Goal: Task Accomplishment & Management: Manage account settings

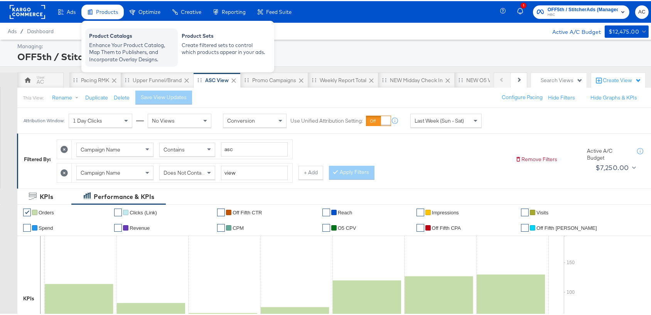
click at [102, 38] on div "Product Catalogs" at bounding box center [131, 35] width 85 height 9
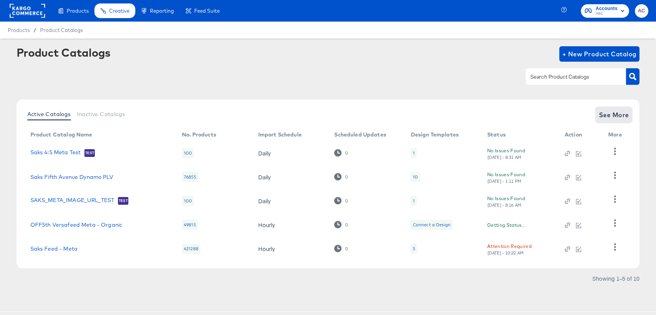
click at [614, 114] on span "See More" at bounding box center [614, 115] width 30 height 11
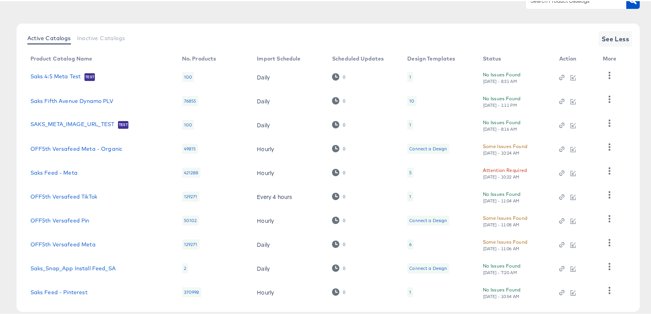
scroll to position [80, 0]
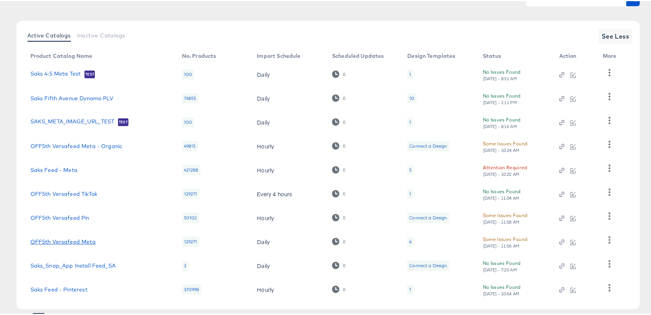
click at [71, 242] on link "OFF5th Versafeed Meta" at bounding box center [62, 241] width 65 height 6
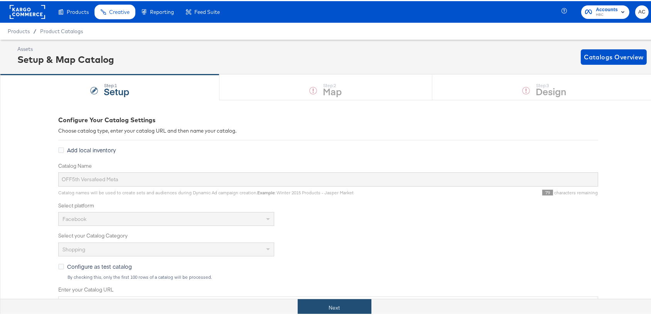
click at [333, 299] on button "Next" at bounding box center [335, 306] width 74 height 17
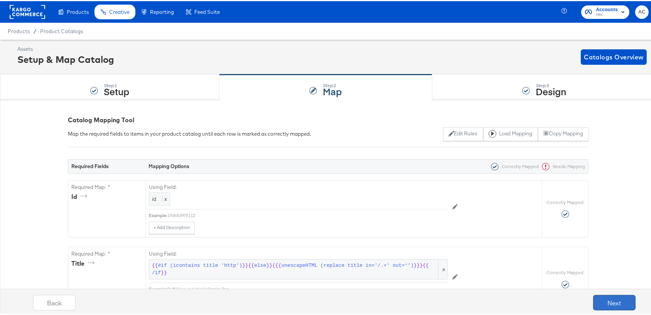
click at [617, 300] on button "Next" at bounding box center [614, 301] width 42 height 15
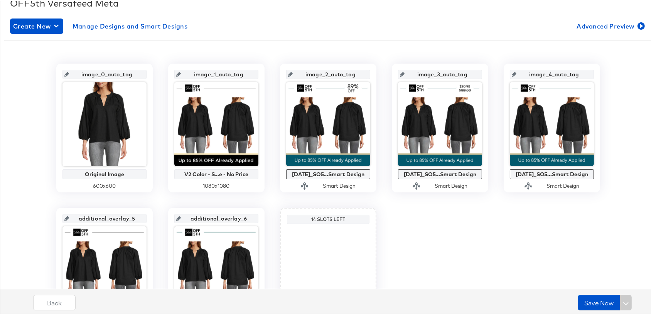
scroll to position [121, 0]
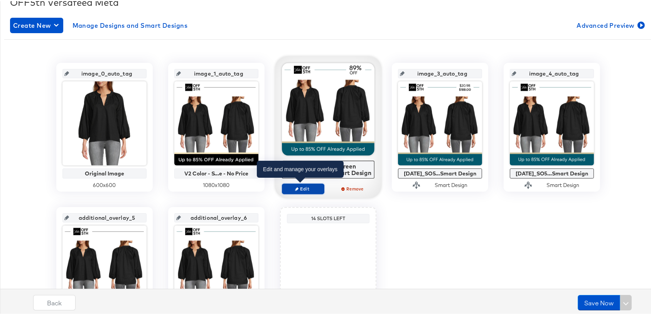
click at [305, 189] on span "Edit" at bounding box center [302, 188] width 35 height 6
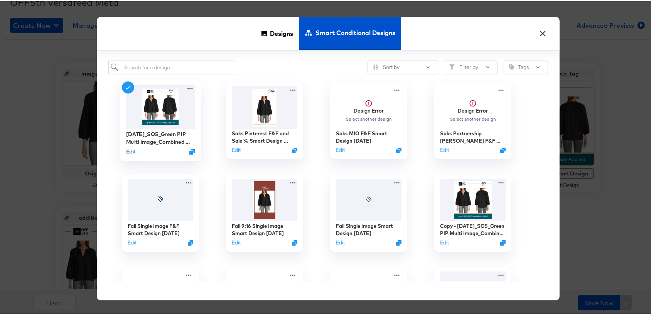
click at [127, 153] on button "Edit" at bounding box center [130, 150] width 9 height 7
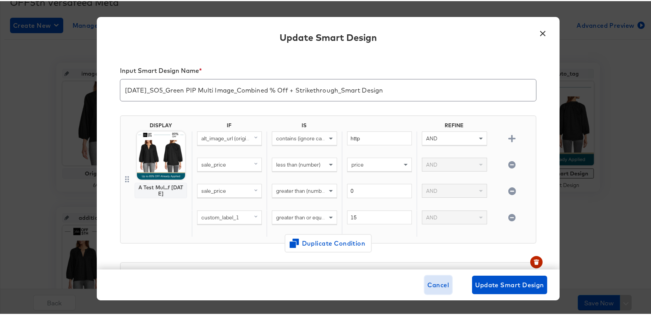
click at [445, 284] on span "Cancel" at bounding box center [439, 283] width 22 height 11
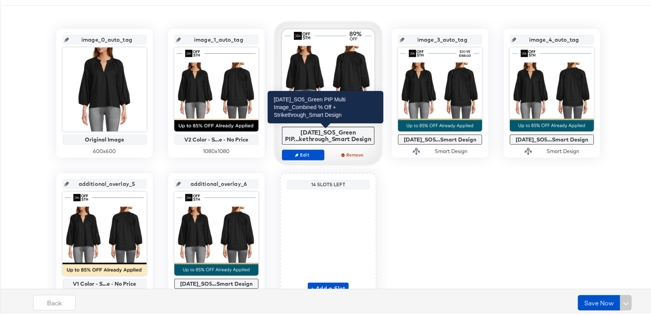
scroll to position [167, 0]
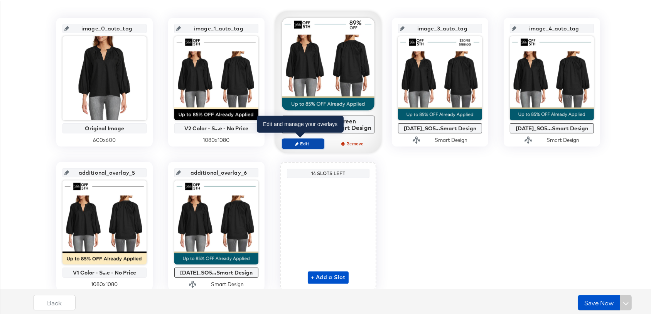
click at [309, 147] on button "Edit" at bounding box center [303, 142] width 42 height 11
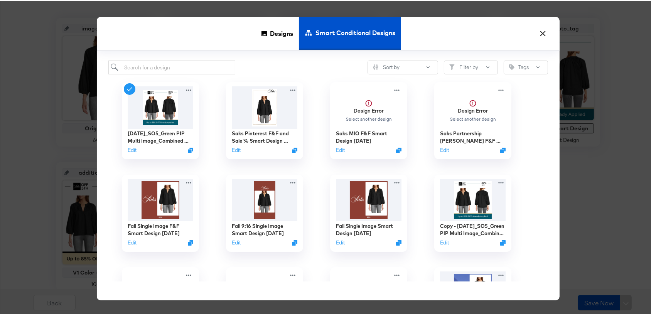
click at [541, 32] on button "×" at bounding box center [543, 31] width 14 height 14
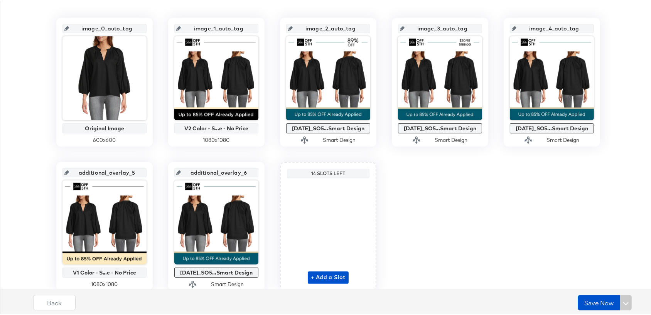
scroll to position [0, 0]
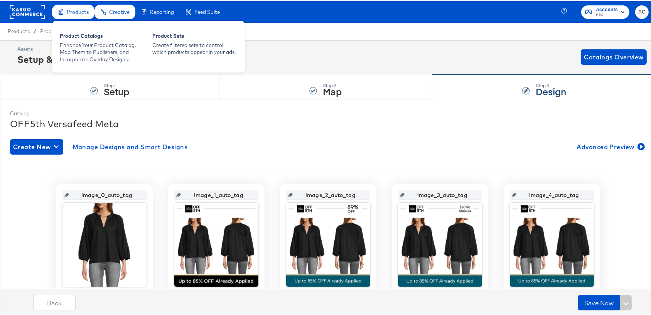
click at [69, 9] on span "Products" at bounding box center [78, 11] width 22 height 6
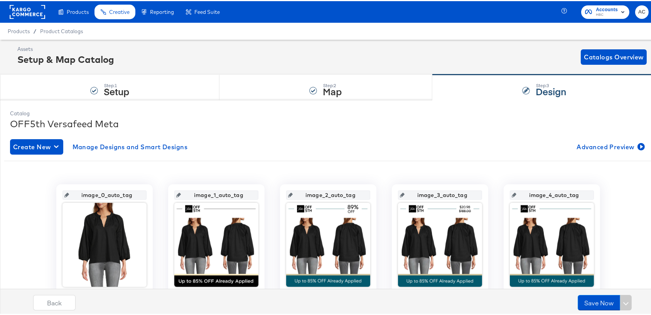
click at [40, 10] on rect at bounding box center [27, 11] width 35 height 14
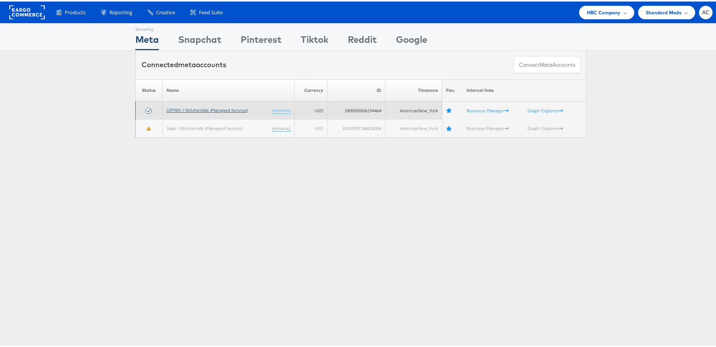
click at [199, 108] on link "OFF5th / StitcherAds (Managed Service)" at bounding box center [207, 109] width 81 height 6
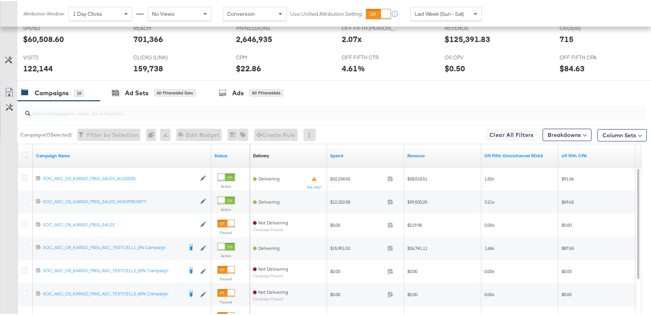
scroll to position [398, 0]
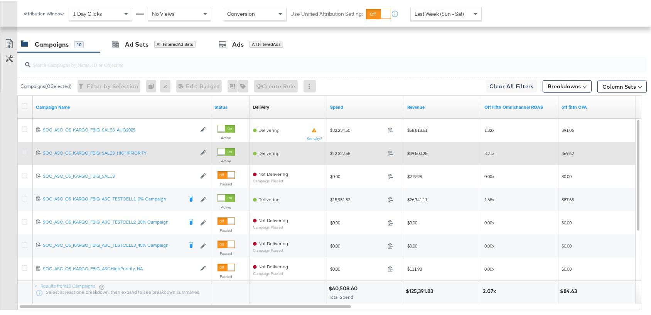
click at [24, 150] on icon at bounding box center [25, 151] width 6 height 6
click at [0, 0] on input "checkbox" at bounding box center [0, 0] width 0 height 0
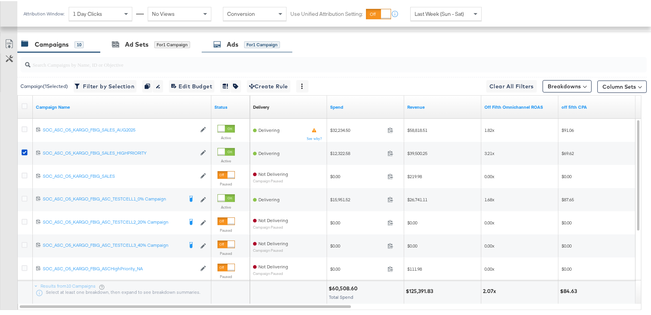
click at [222, 40] on div "Ads for 1 Campaign" at bounding box center [246, 43] width 67 height 9
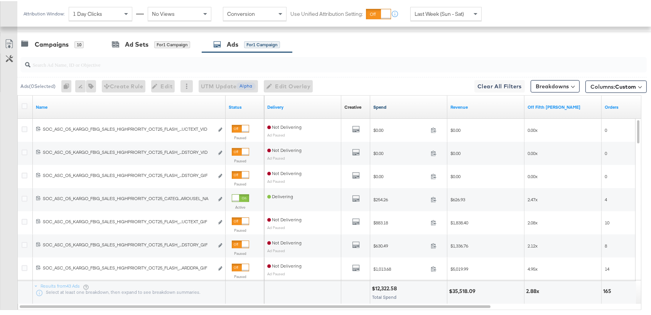
click at [378, 106] on link "Spend" at bounding box center [408, 106] width 71 height 6
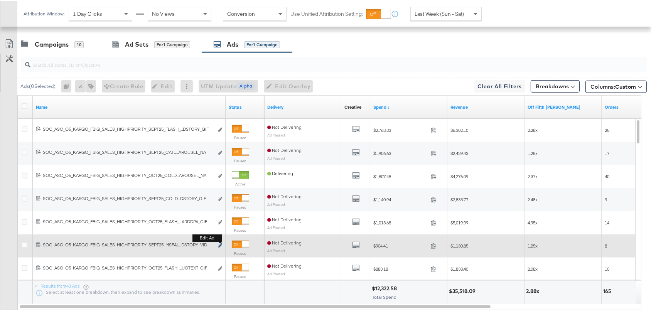
click at [220, 244] on icon "link" at bounding box center [220, 244] width 4 height 4
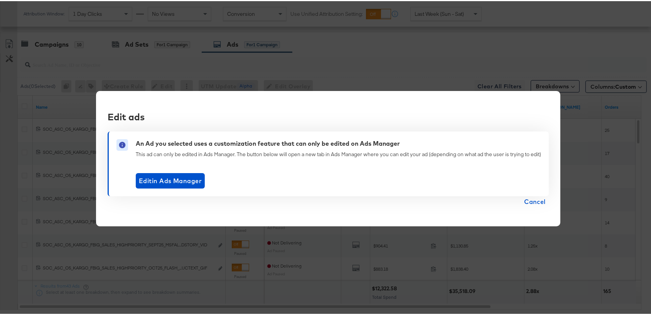
click at [536, 202] on span "Cancel" at bounding box center [535, 200] width 22 height 11
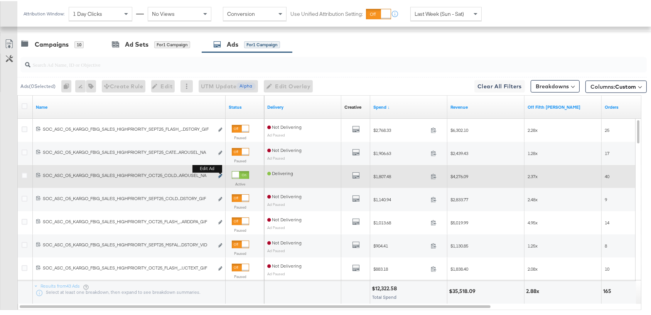
click at [221, 174] on icon "link" at bounding box center [220, 175] width 4 height 4
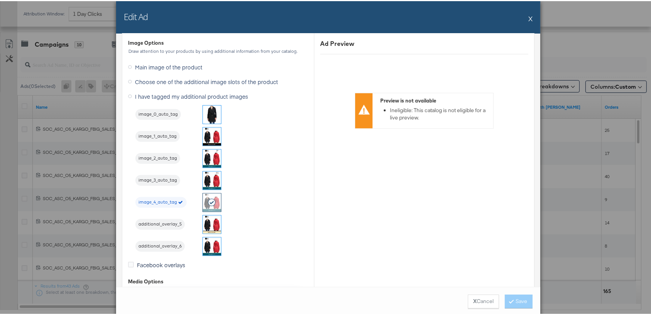
scroll to position [794, 0]
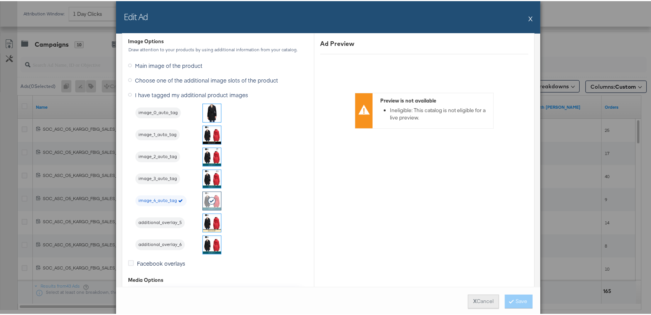
click at [477, 305] on button "X Cancel" at bounding box center [483, 300] width 31 height 14
